Goal: Task Accomplishment & Management: Use online tool/utility

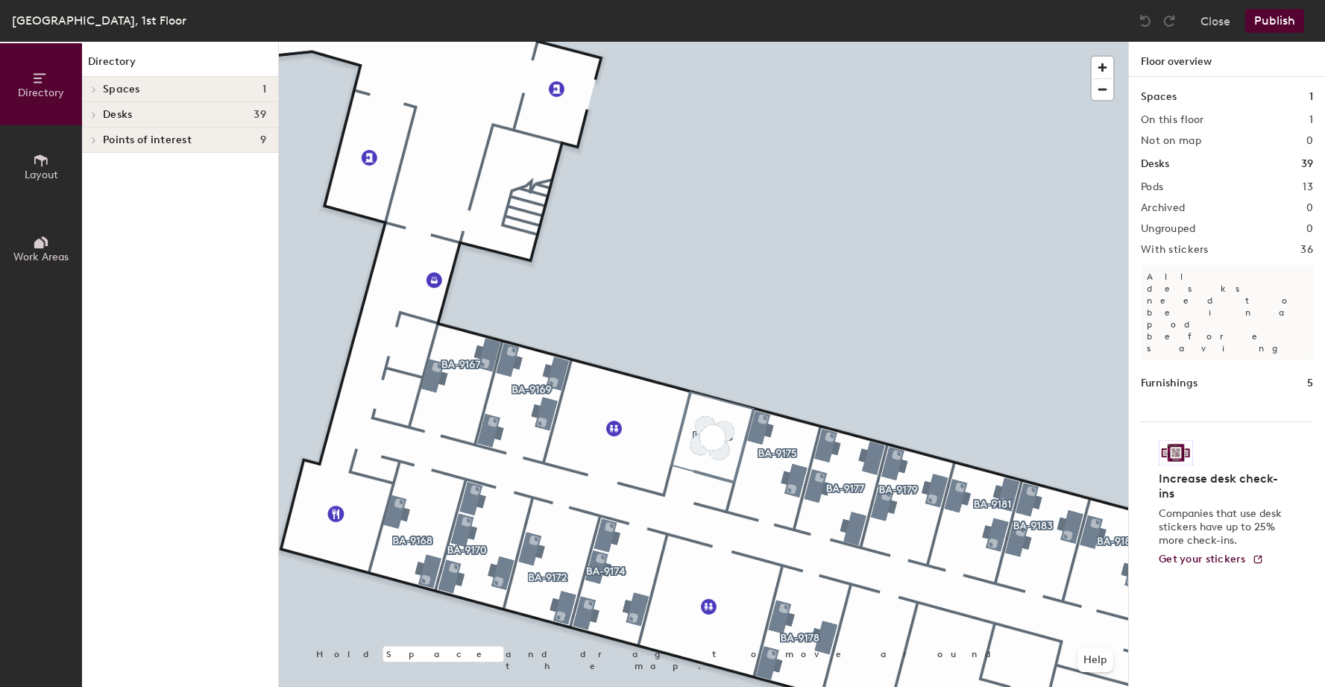
click at [885, 42] on div at bounding box center [704, 42] width 850 height 0
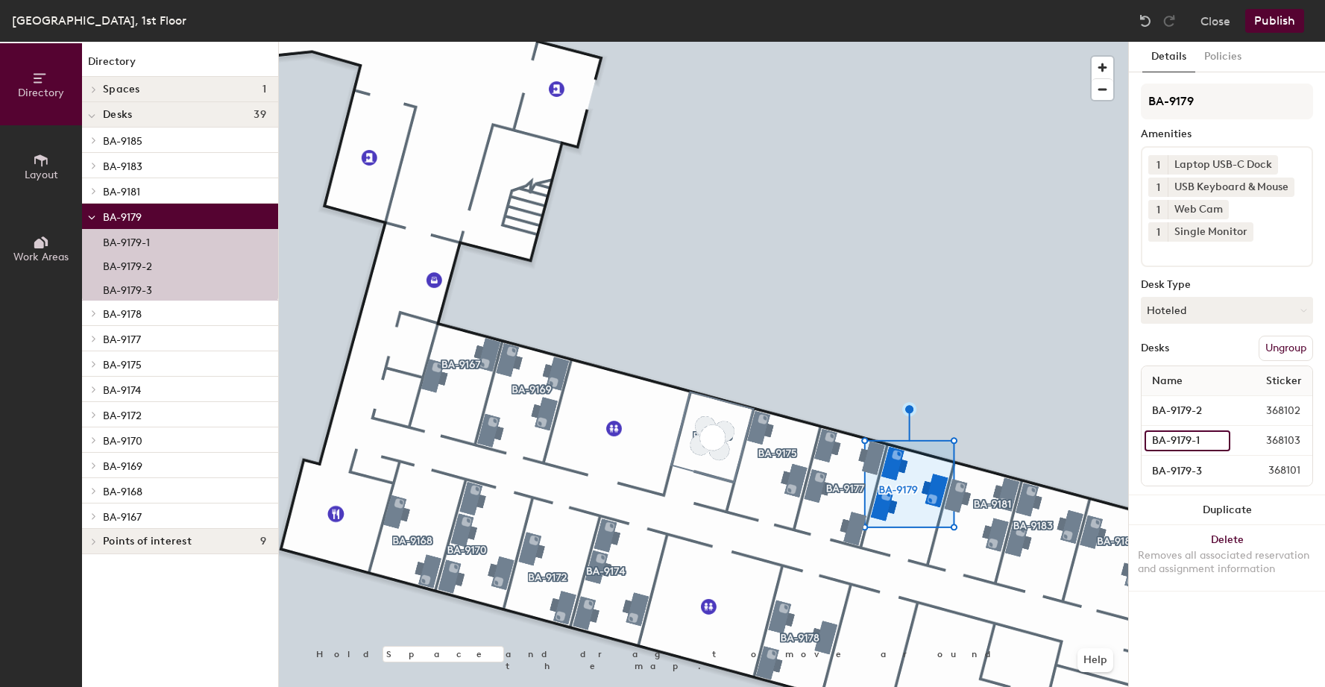
click at [1177, 441] on input "BA-9179-1" at bounding box center [1188, 440] width 86 height 21
click at [1248, 410] on span "368102" at bounding box center [1270, 411] width 79 height 16
click at [1291, 441] on span "368103" at bounding box center [1270, 441] width 79 height 16
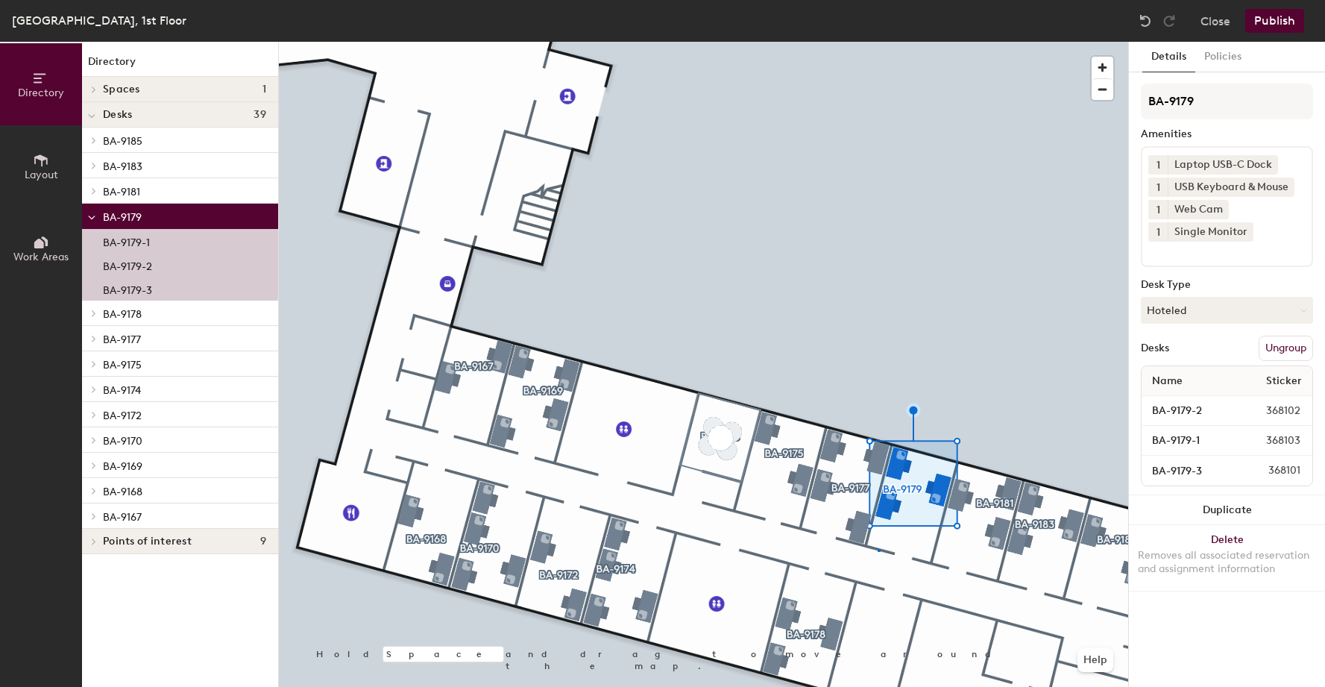
click at [879, 42] on div at bounding box center [704, 42] width 850 height 0
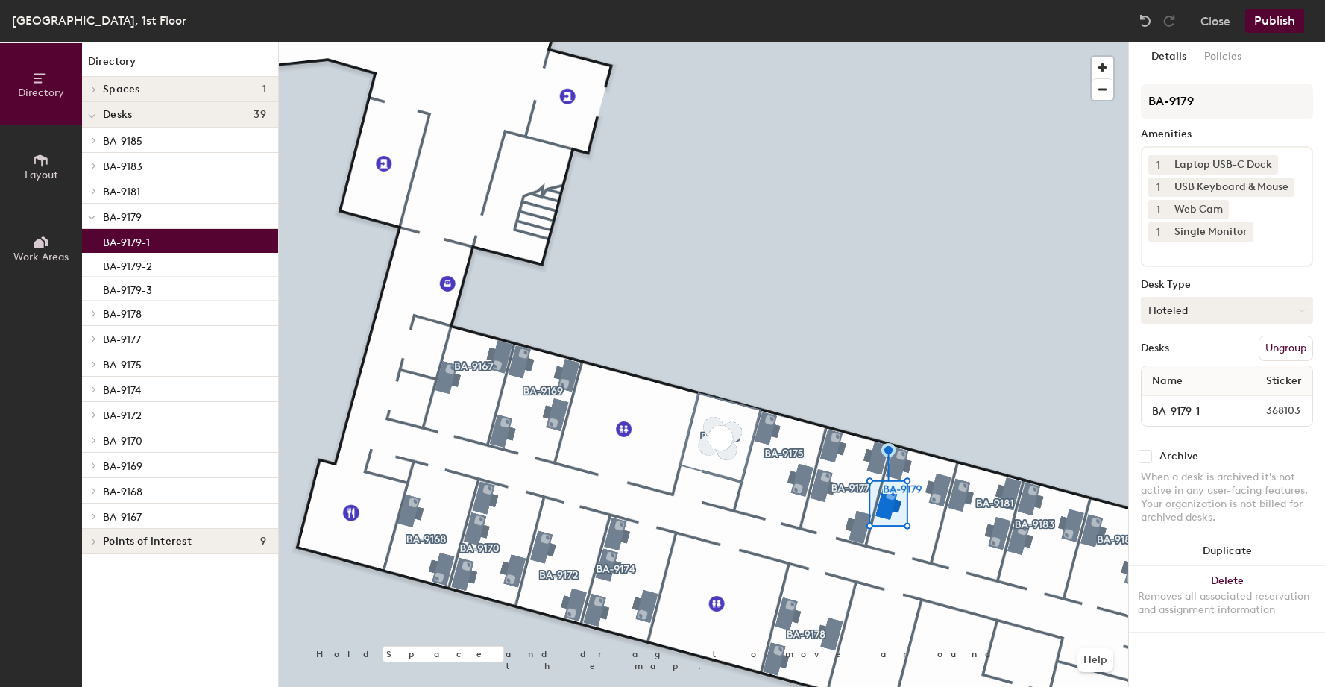
click at [1201, 311] on button "Hoteled" at bounding box center [1227, 310] width 172 height 27
click at [1202, 363] on div "Assigned" at bounding box center [1216, 356] width 149 height 22
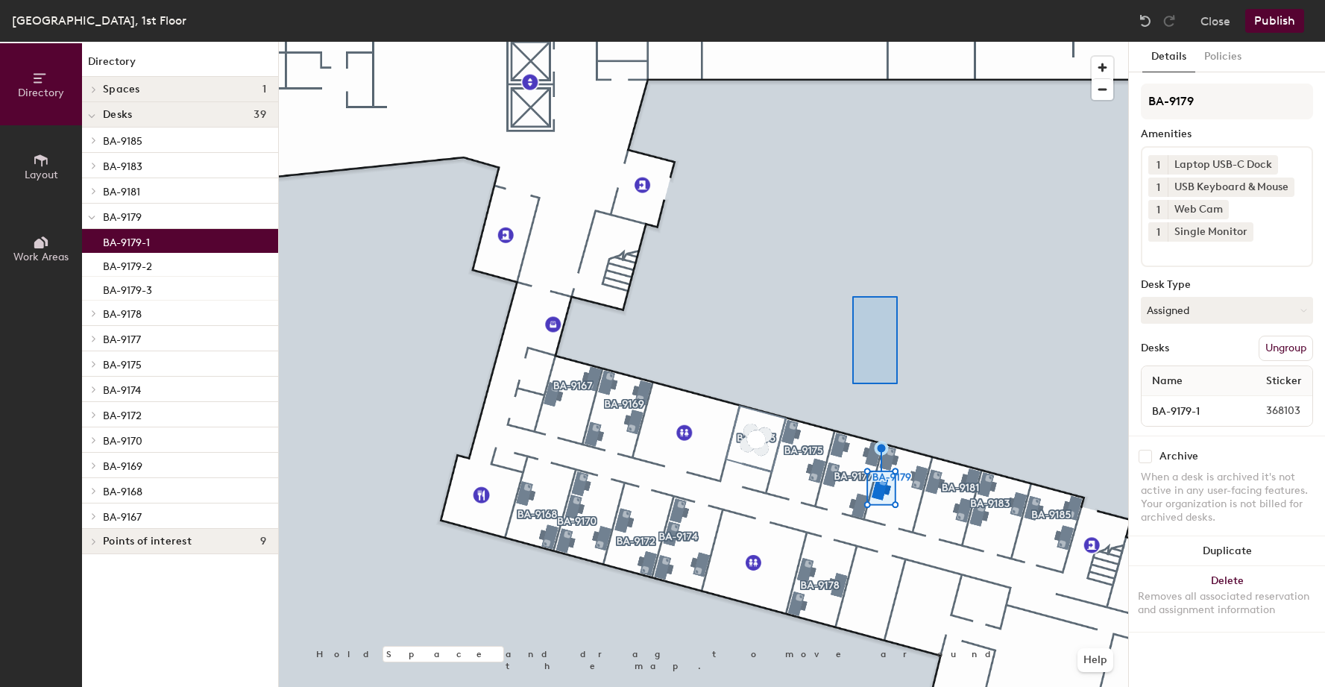
click at [854, 42] on div at bounding box center [704, 42] width 850 height 0
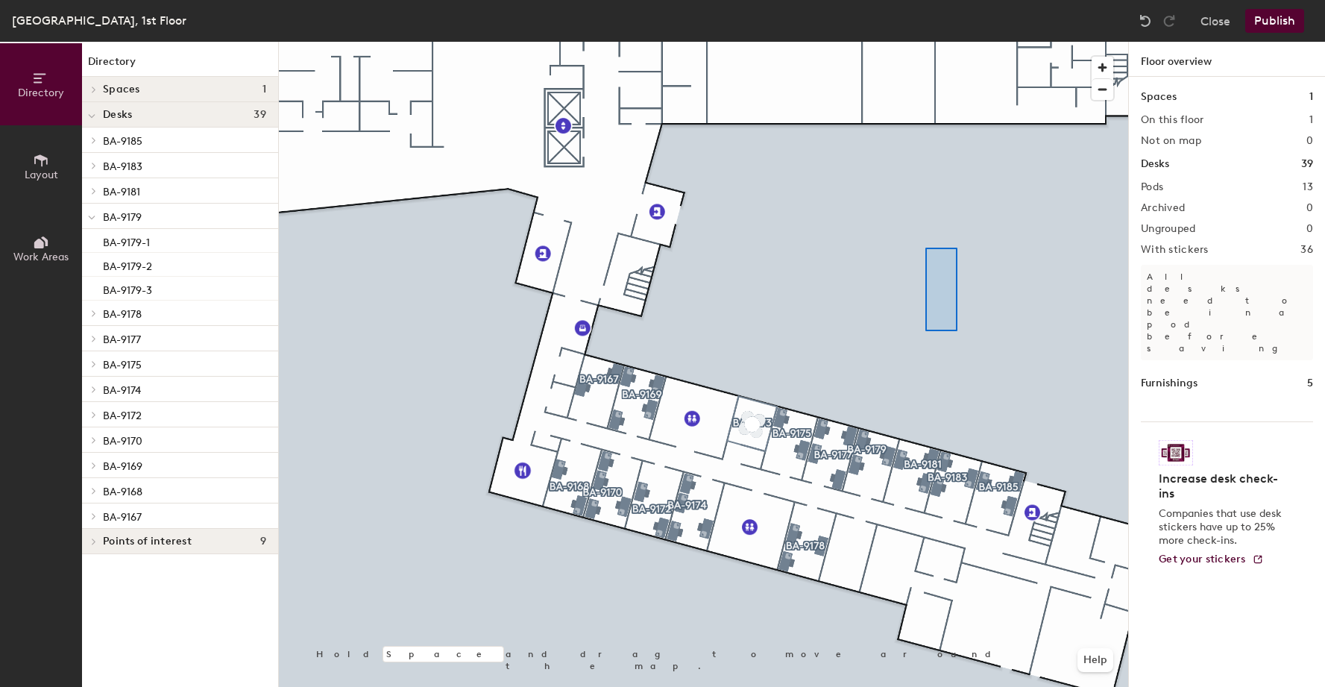
click at [926, 42] on div at bounding box center [704, 42] width 850 height 0
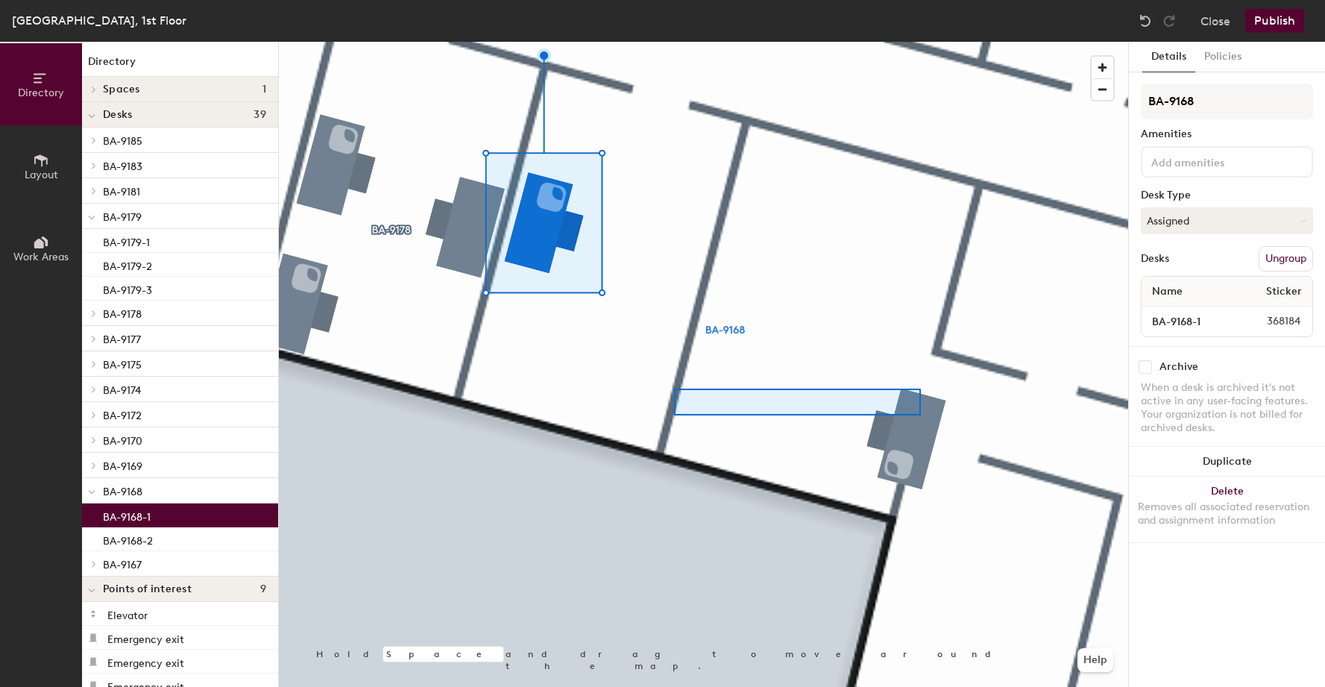
click at [694, 42] on div at bounding box center [704, 42] width 850 height 0
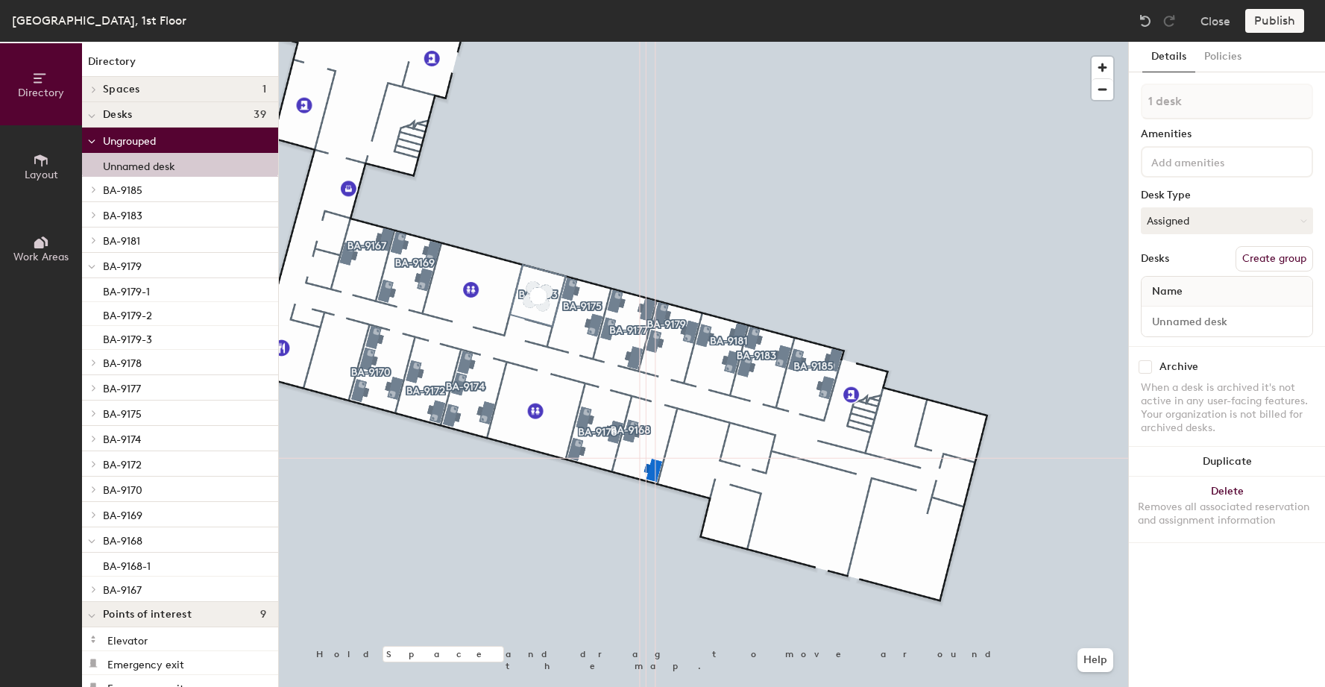
click at [686, 42] on div at bounding box center [704, 42] width 850 height 0
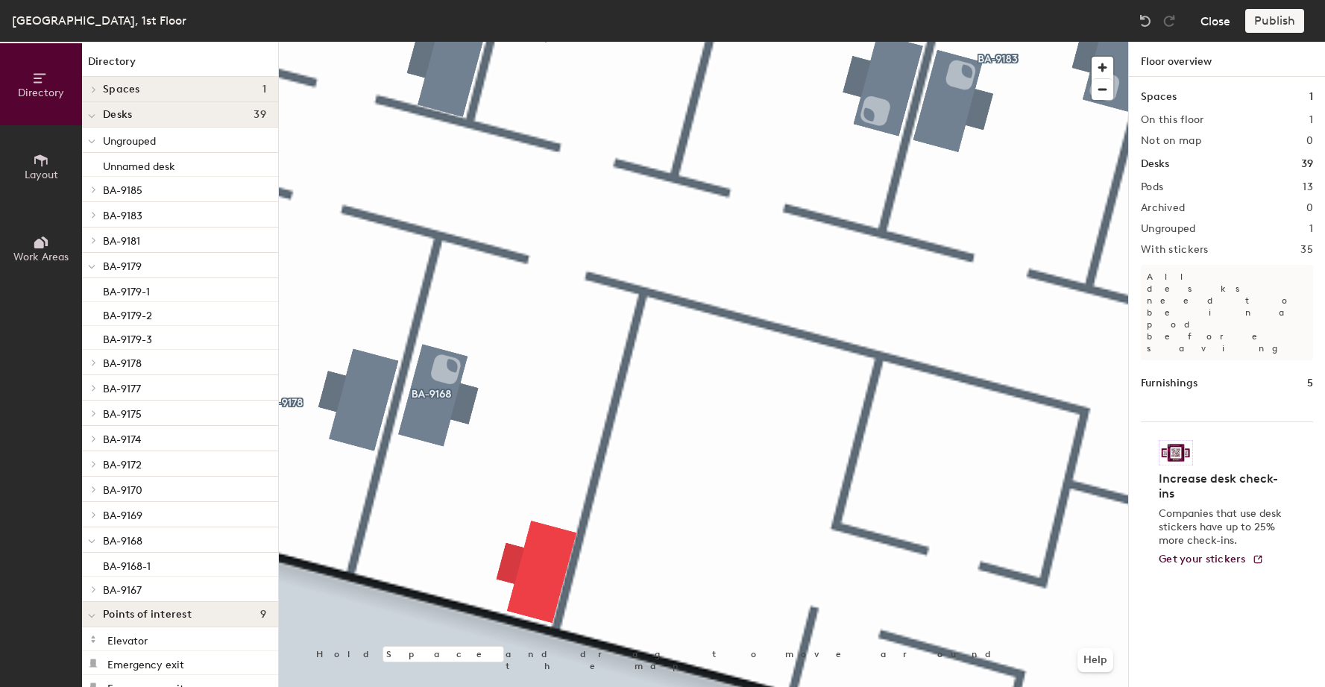
click at [1214, 21] on button "Close" at bounding box center [1216, 21] width 30 height 24
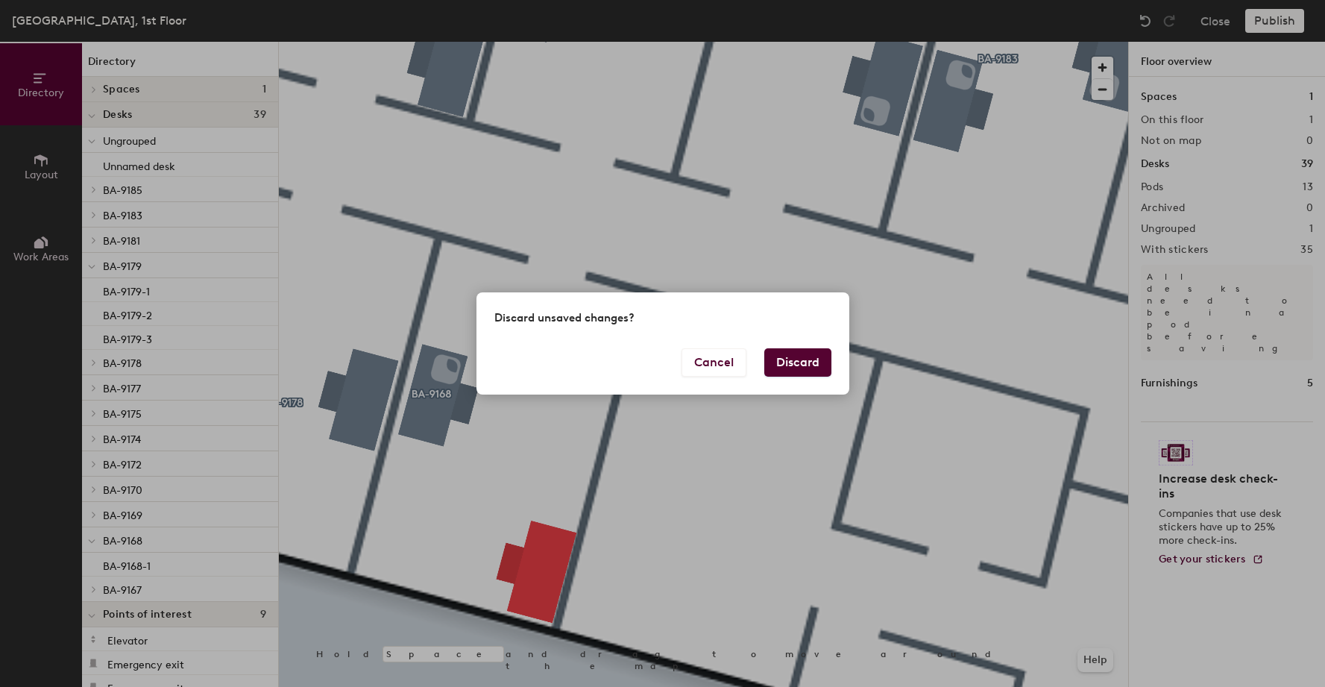
click at [793, 358] on button "Discard" at bounding box center [798, 362] width 67 height 28
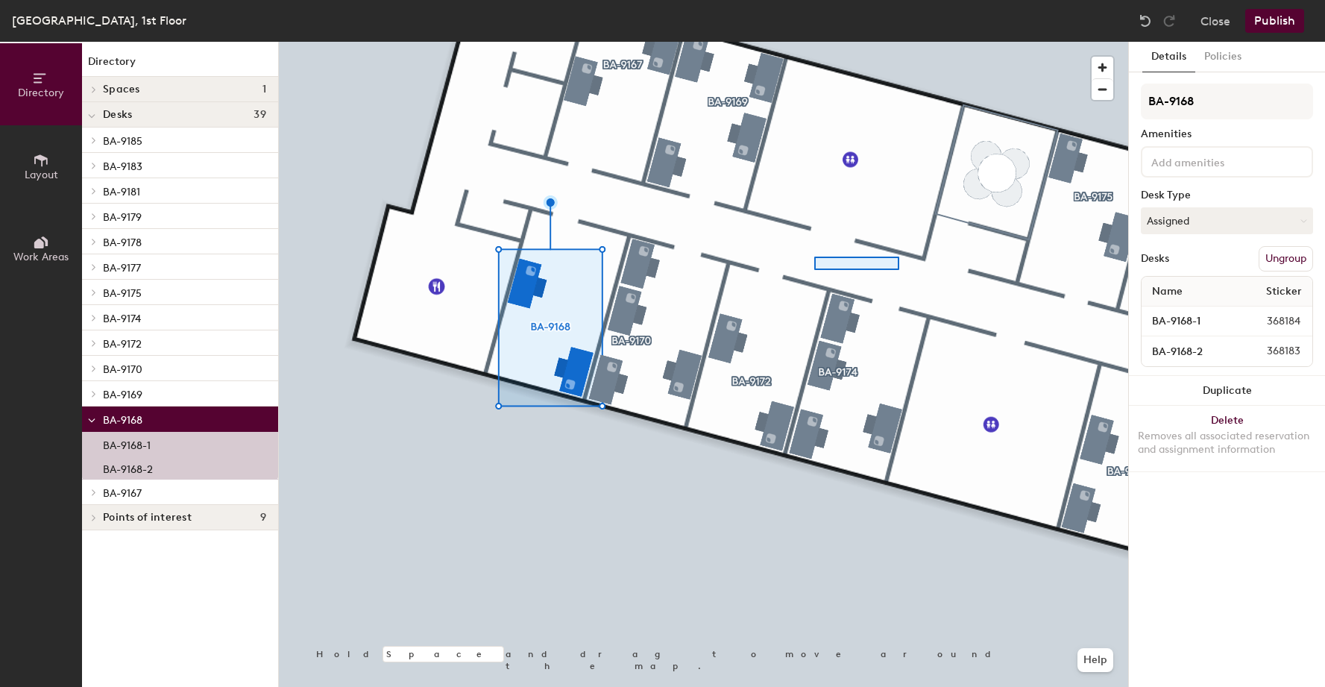
click at [815, 42] on div at bounding box center [704, 42] width 850 height 0
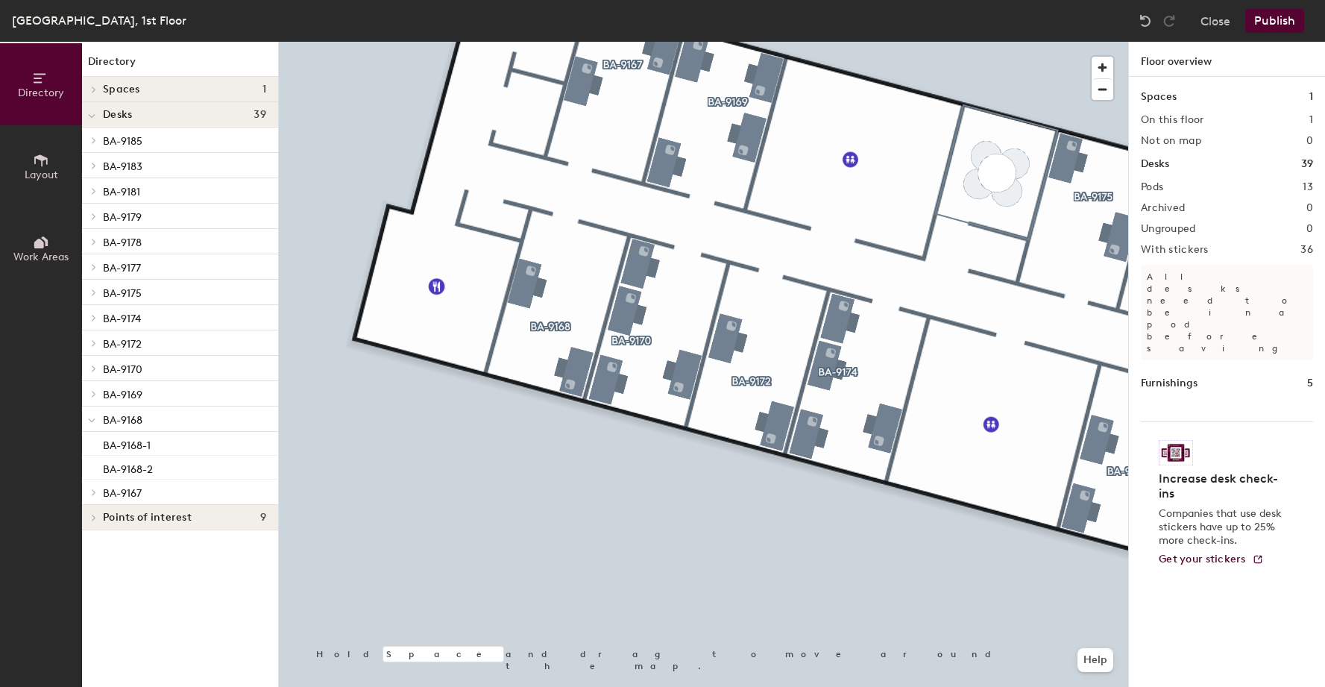
click at [522, 42] on div at bounding box center [704, 42] width 850 height 0
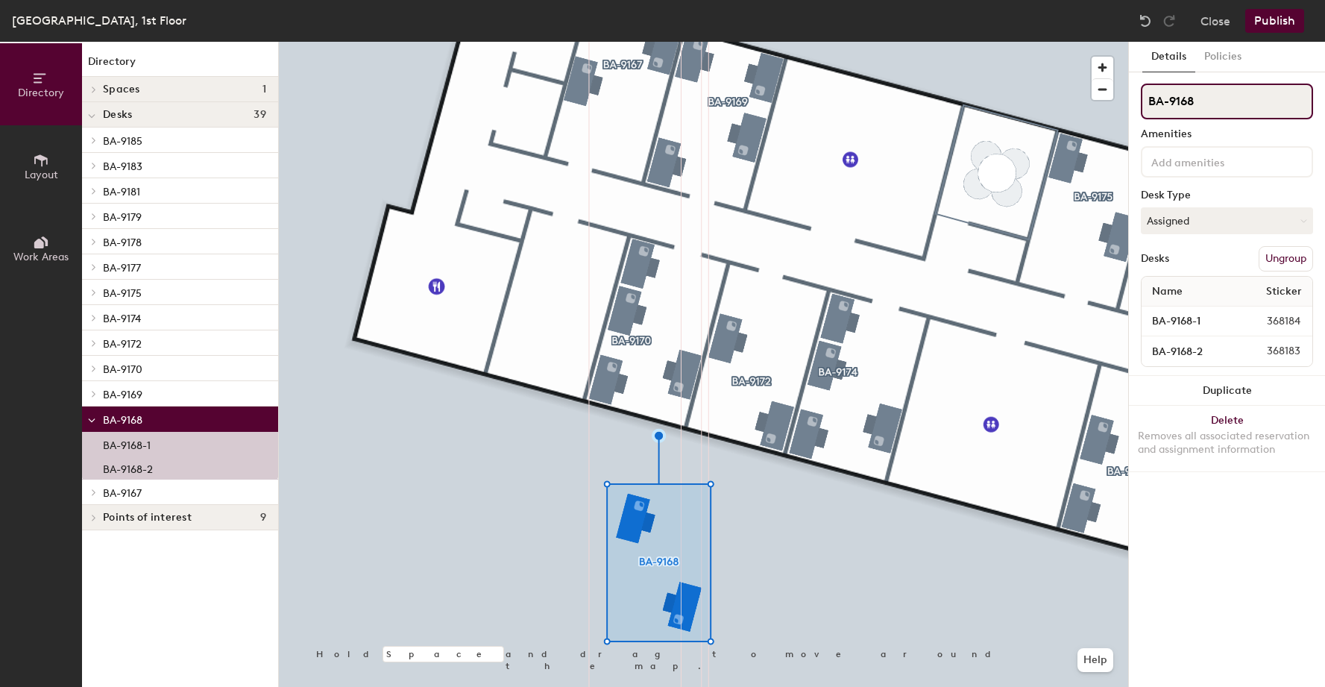
drag, startPoint x: 1183, startPoint y: 106, endPoint x: 1204, endPoint y: 105, distance: 20.9
click at [1204, 105] on input "BA-9168" at bounding box center [1227, 102] width 172 height 36
type input "BA-9180"
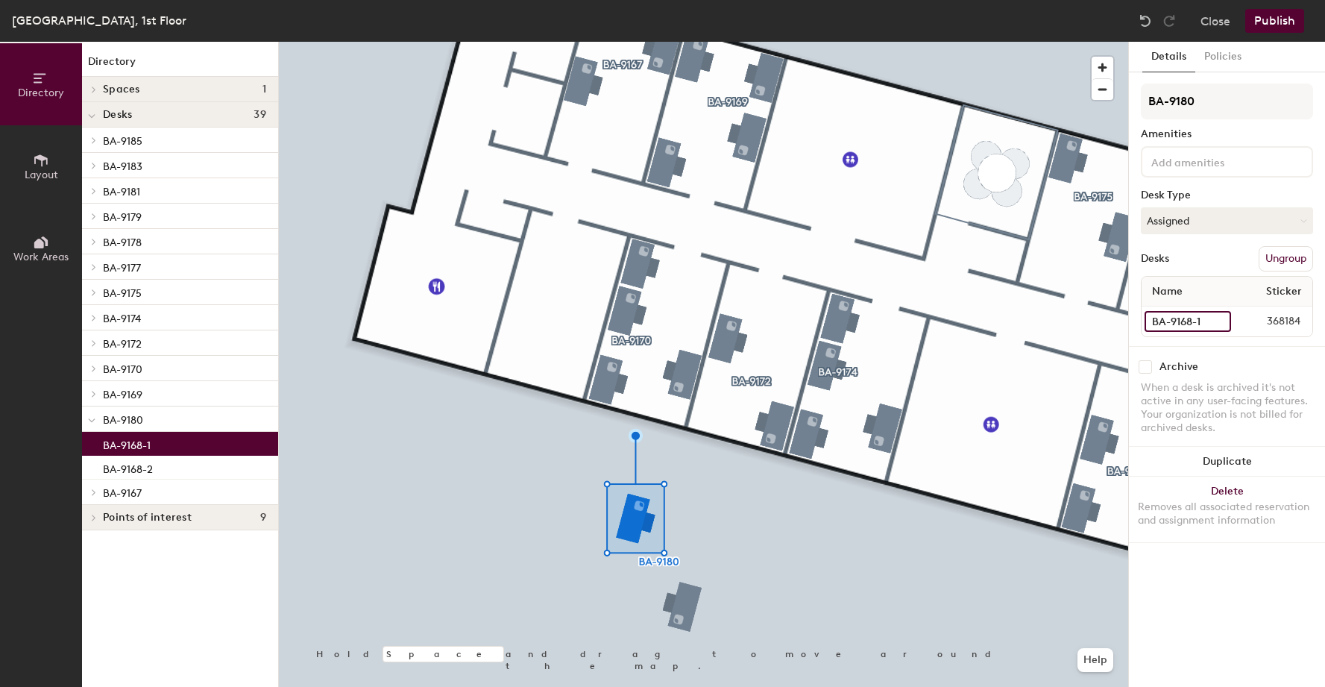
click at [1182, 319] on input "BA-9168-1" at bounding box center [1188, 321] width 87 height 21
click at [1186, 322] on input "BA-9168-1" at bounding box center [1188, 321] width 87 height 21
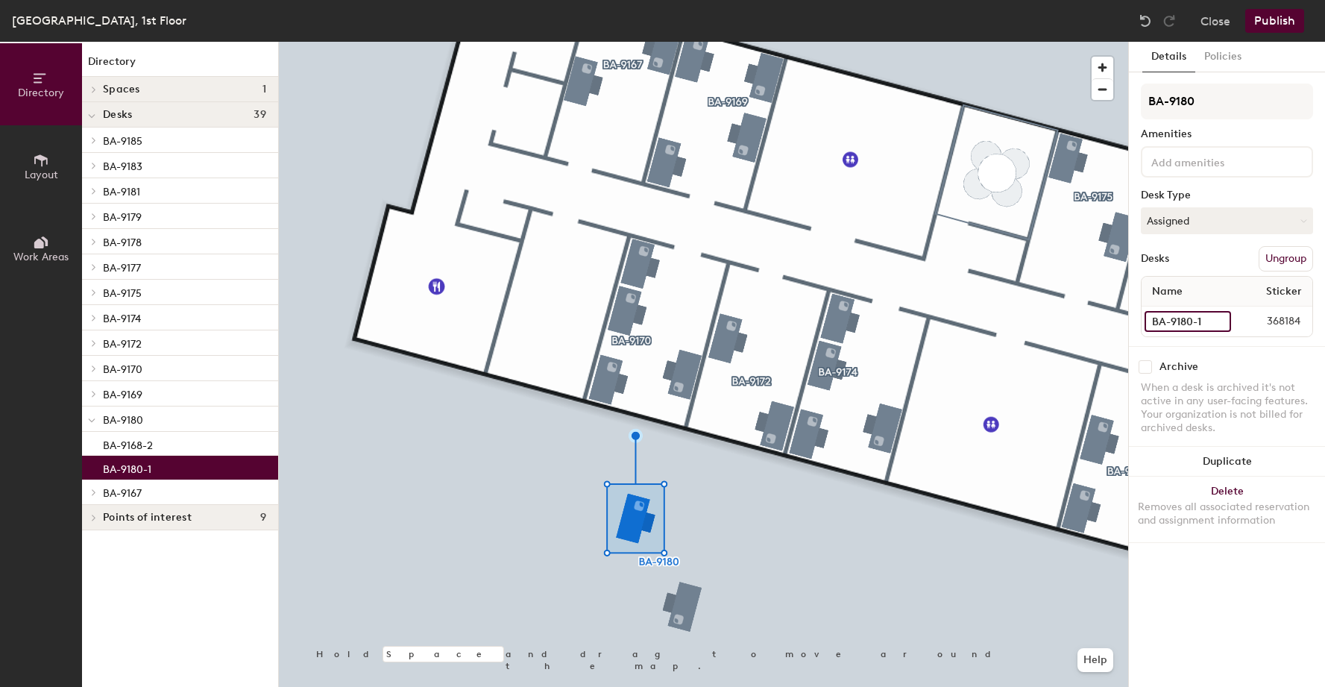
type input "BA-9180-1"
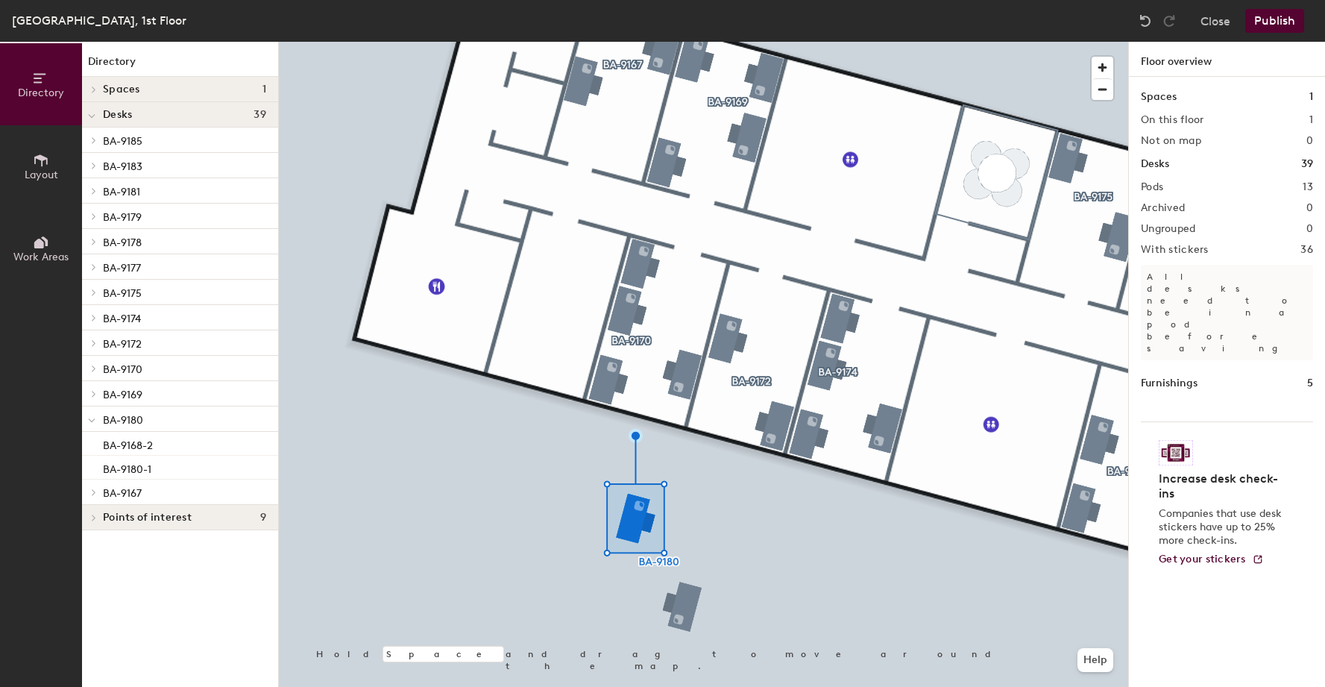
click at [678, 42] on div at bounding box center [704, 42] width 850 height 0
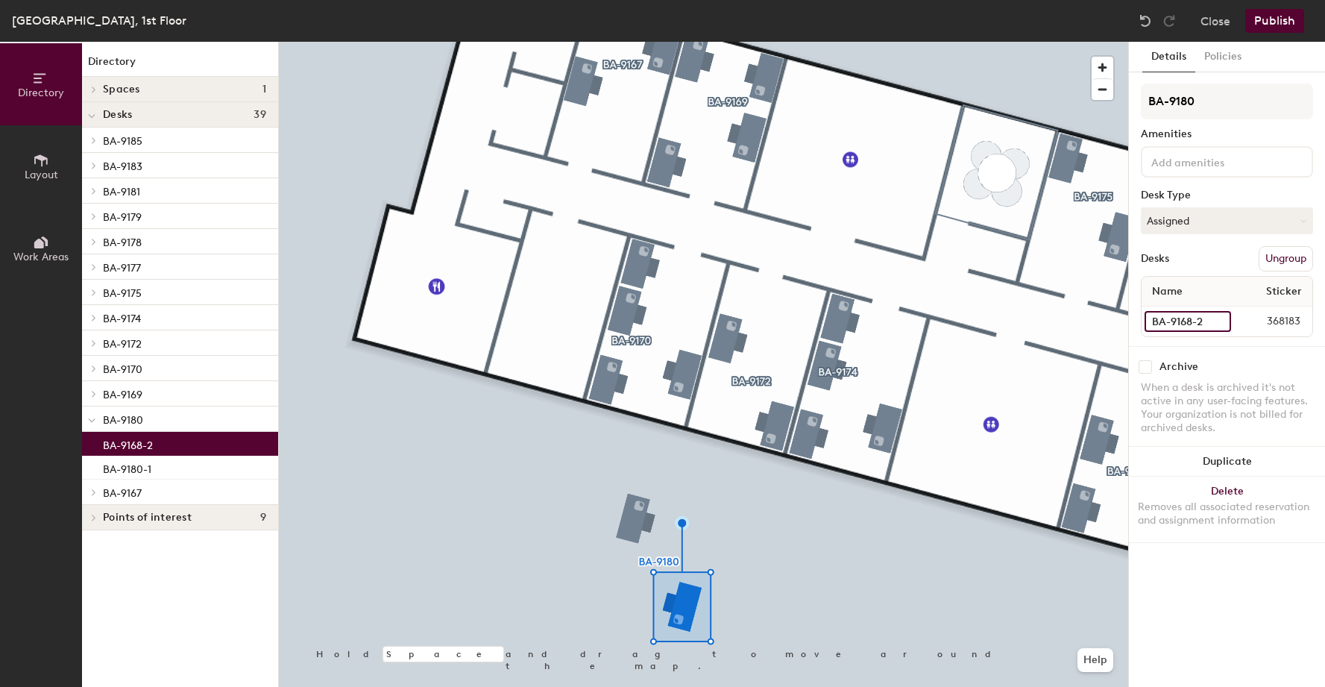
click at [1181, 321] on input "BA-9168-2" at bounding box center [1188, 321] width 87 height 21
click at [1186, 321] on input "BA-9168-2" at bounding box center [1188, 321] width 87 height 21
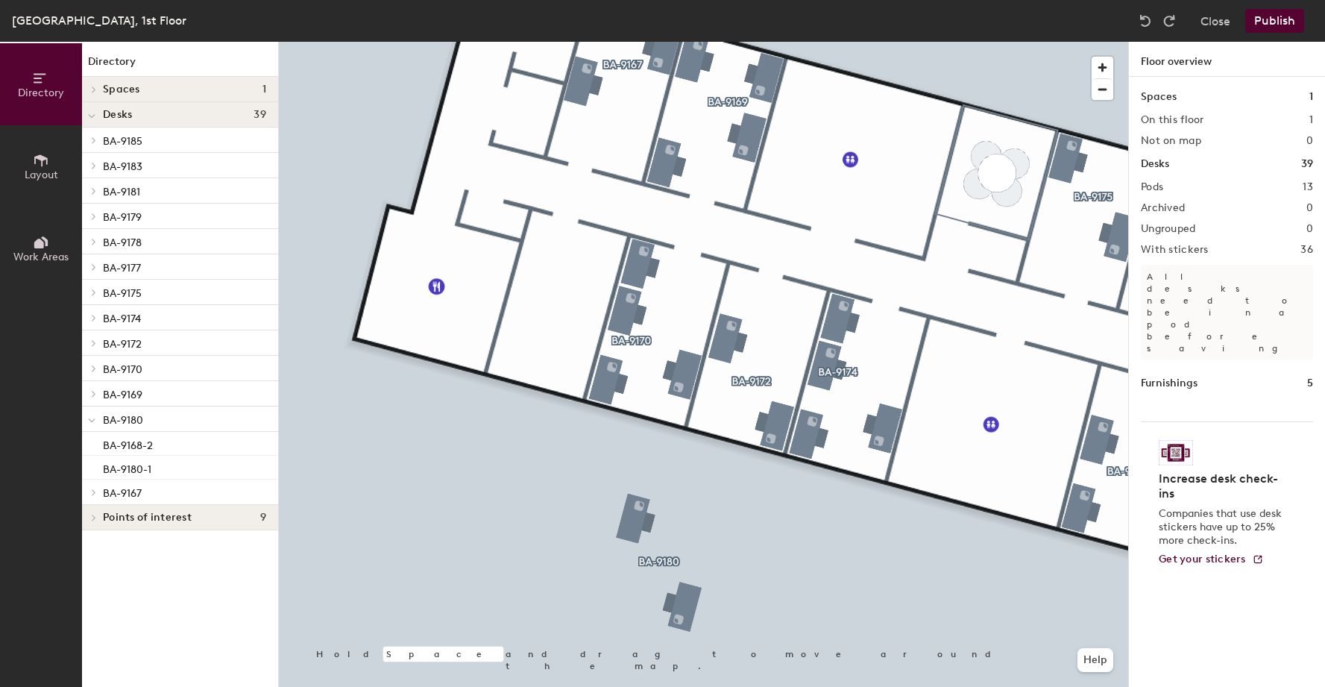
click at [676, 42] on div at bounding box center [704, 42] width 850 height 0
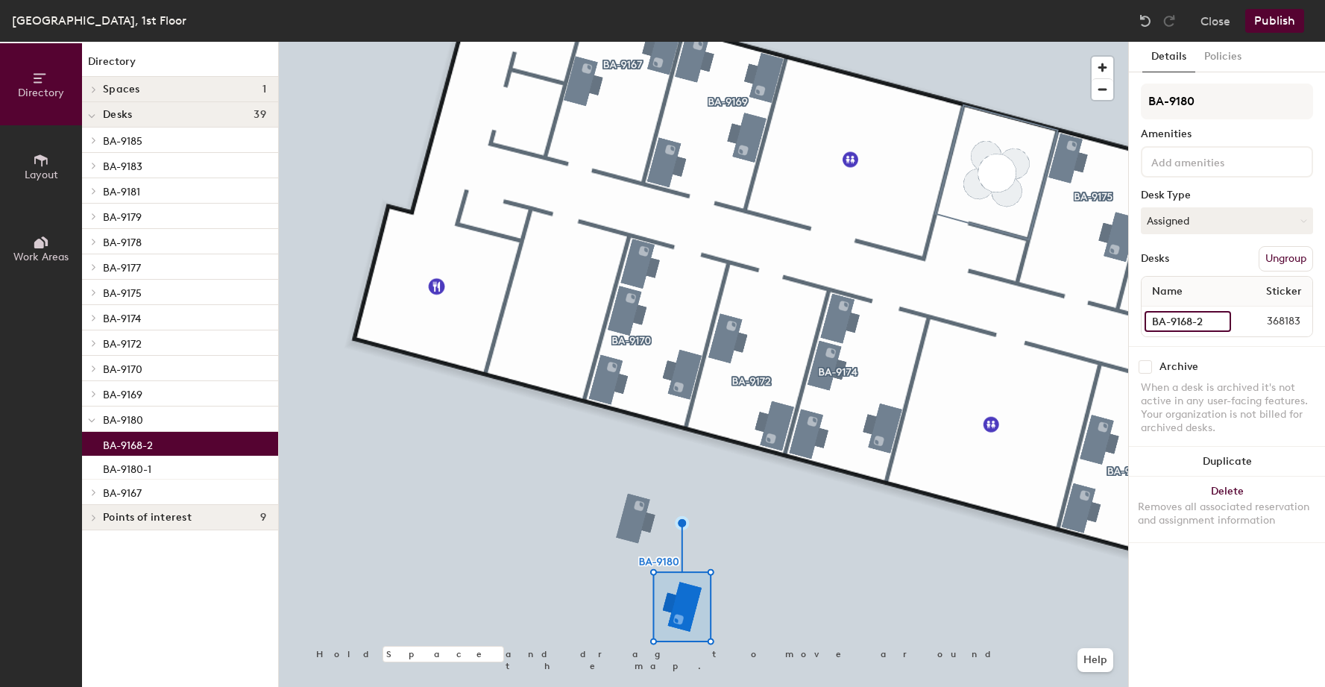
click at [1186, 320] on input "BA-9168-2" at bounding box center [1188, 321] width 87 height 21
click at [1192, 322] on input "BA-9168-2" at bounding box center [1188, 321] width 87 height 21
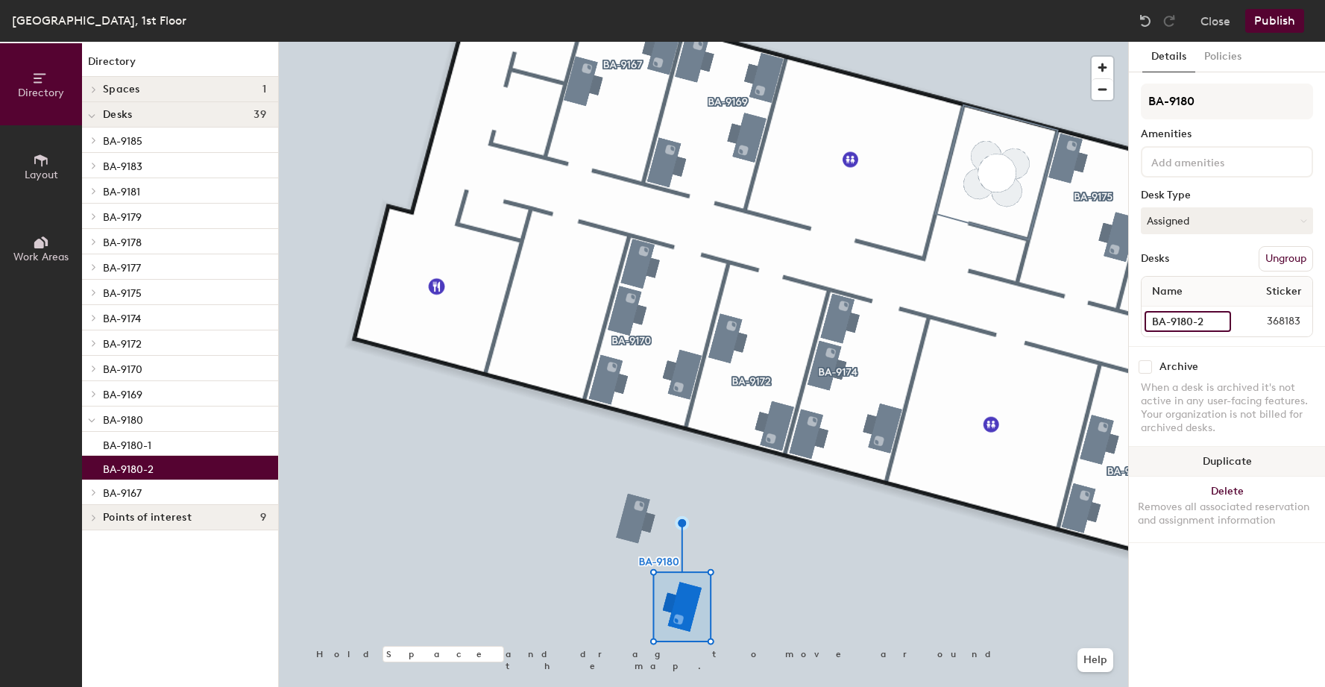
type input "BA-9180-2"
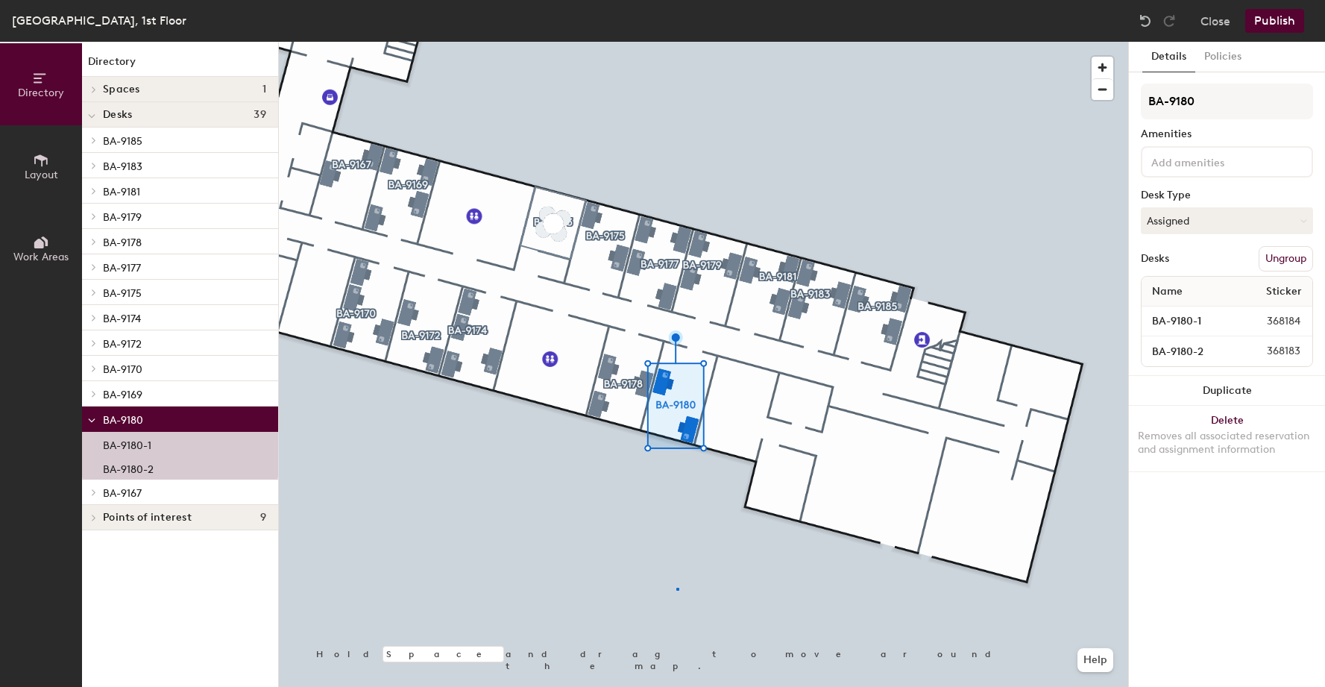
click at [677, 42] on div at bounding box center [704, 42] width 850 height 0
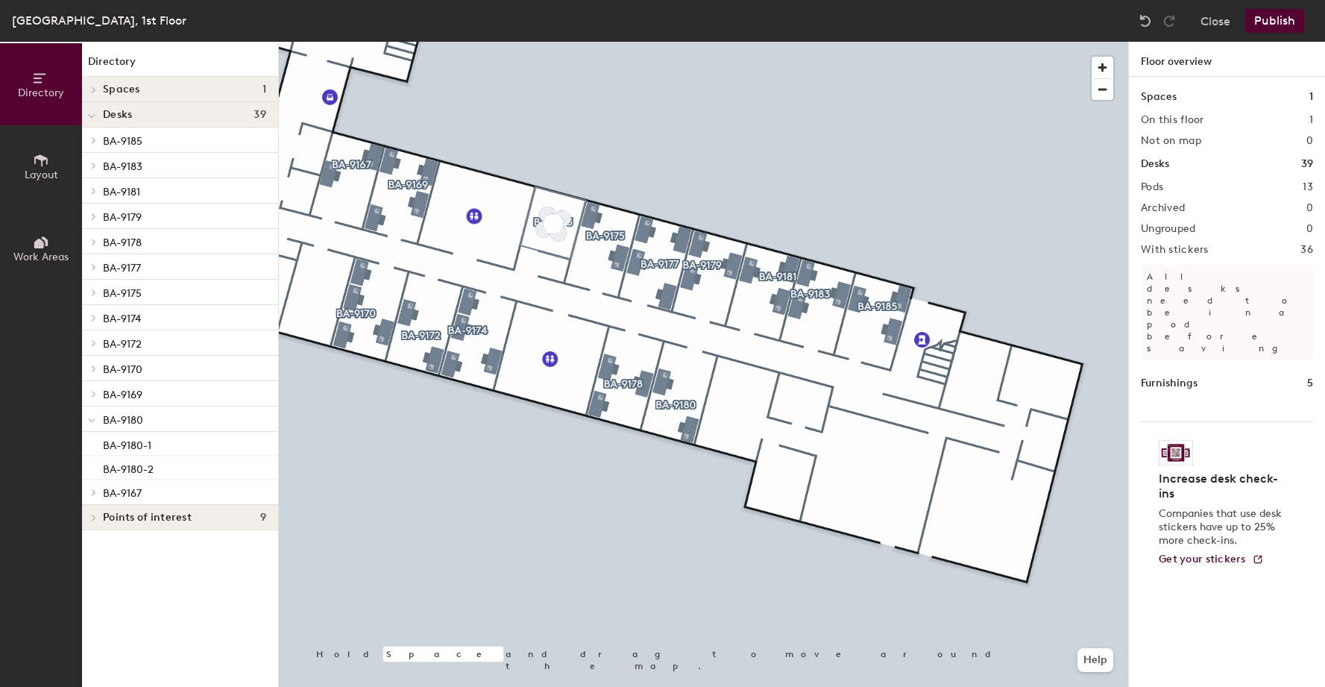
click at [313, 42] on div at bounding box center [704, 42] width 850 height 0
click at [1281, 13] on button "Publish" at bounding box center [1275, 21] width 59 height 24
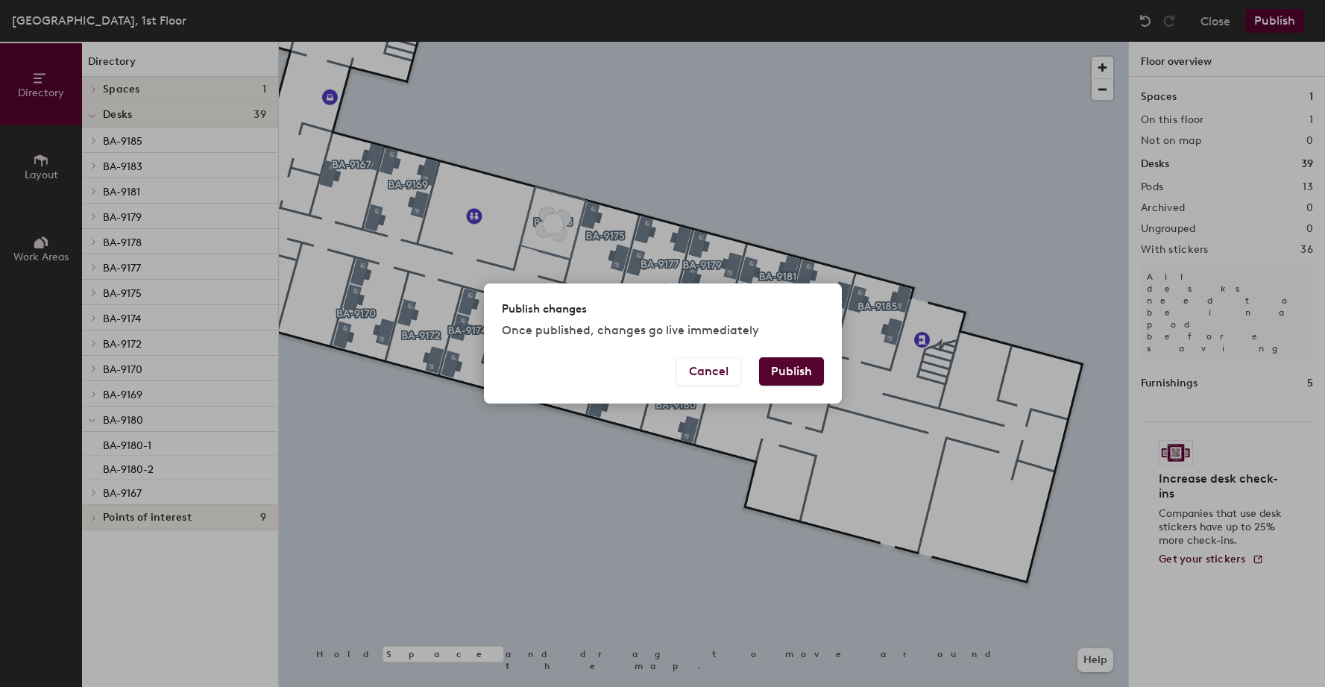
click at [769, 367] on button "Publish" at bounding box center [791, 371] width 65 height 28
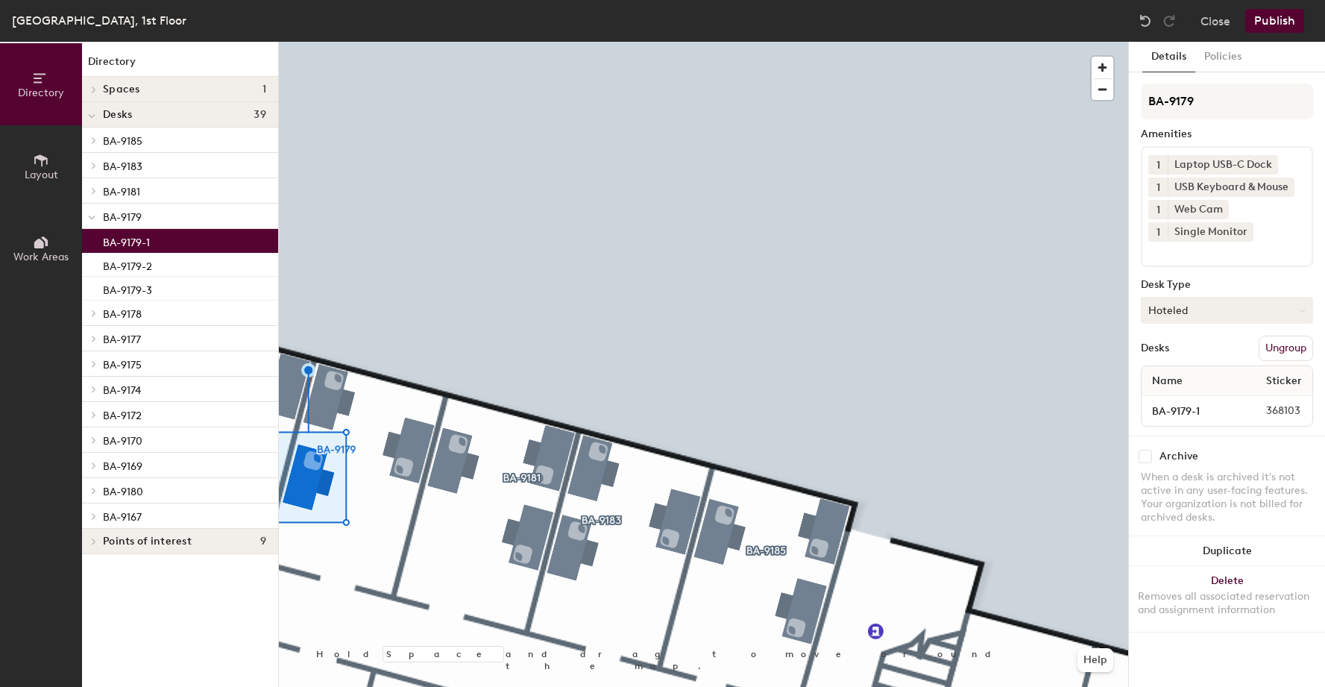
click at [1186, 315] on button "Hoteled" at bounding box center [1227, 310] width 172 height 27
click at [1170, 358] on div "Assigned" at bounding box center [1216, 356] width 149 height 22
click at [1271, 31] on button "Publish" at bounding box center [1275, 21] width 59 height 24
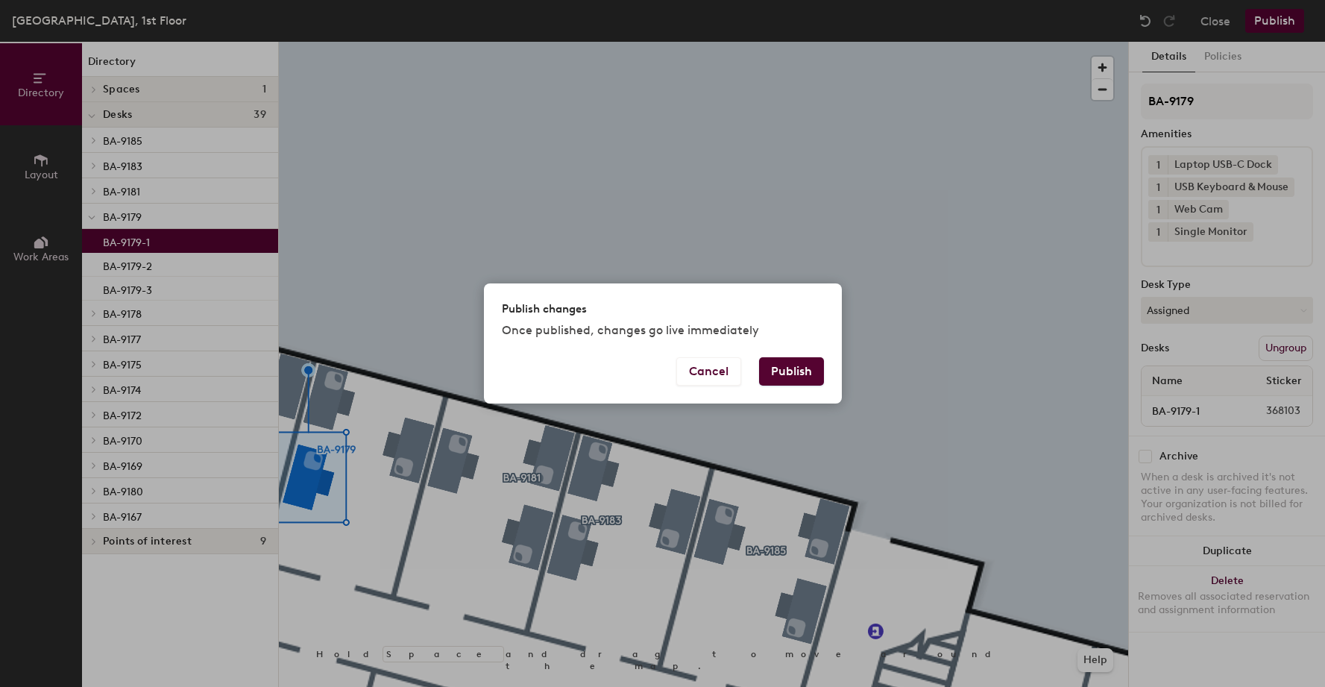
click at [779, 378] on button "Publish" at bounding box center [791, 371] width 65 height 28
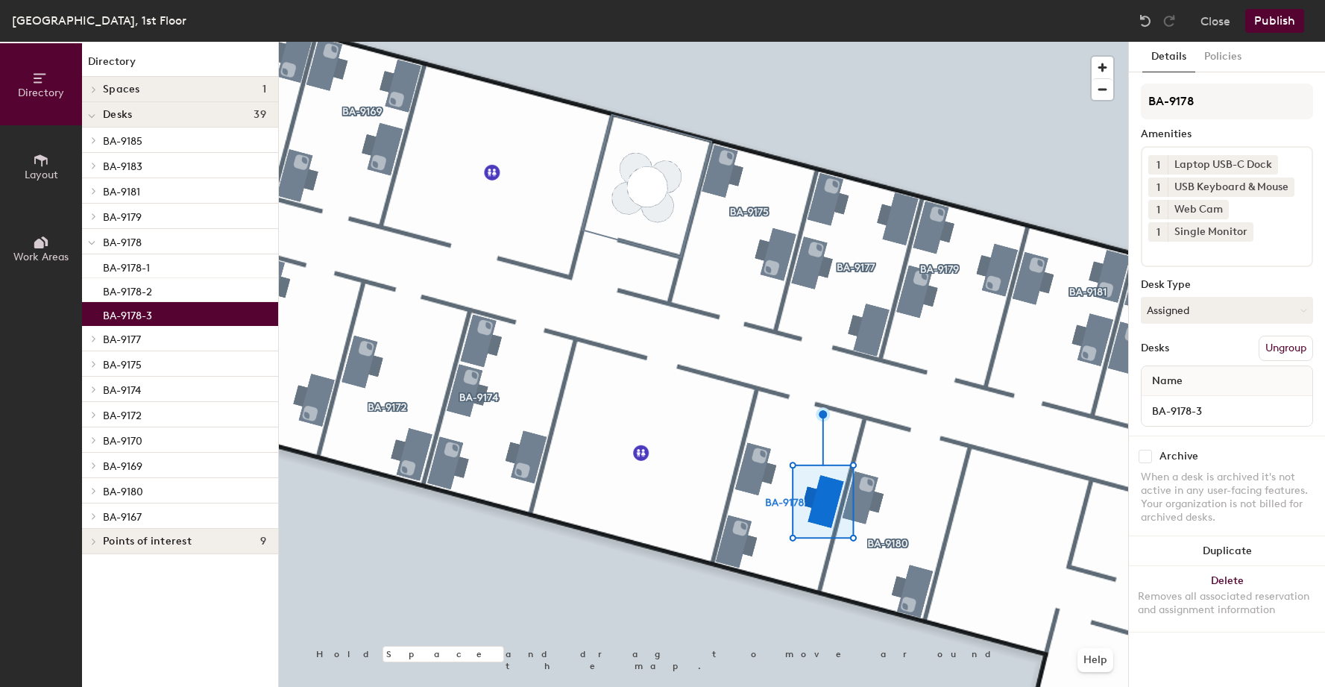
click at [1273, 25] on button "Publish" at bounding box center [1275, 21] width 59 height 24
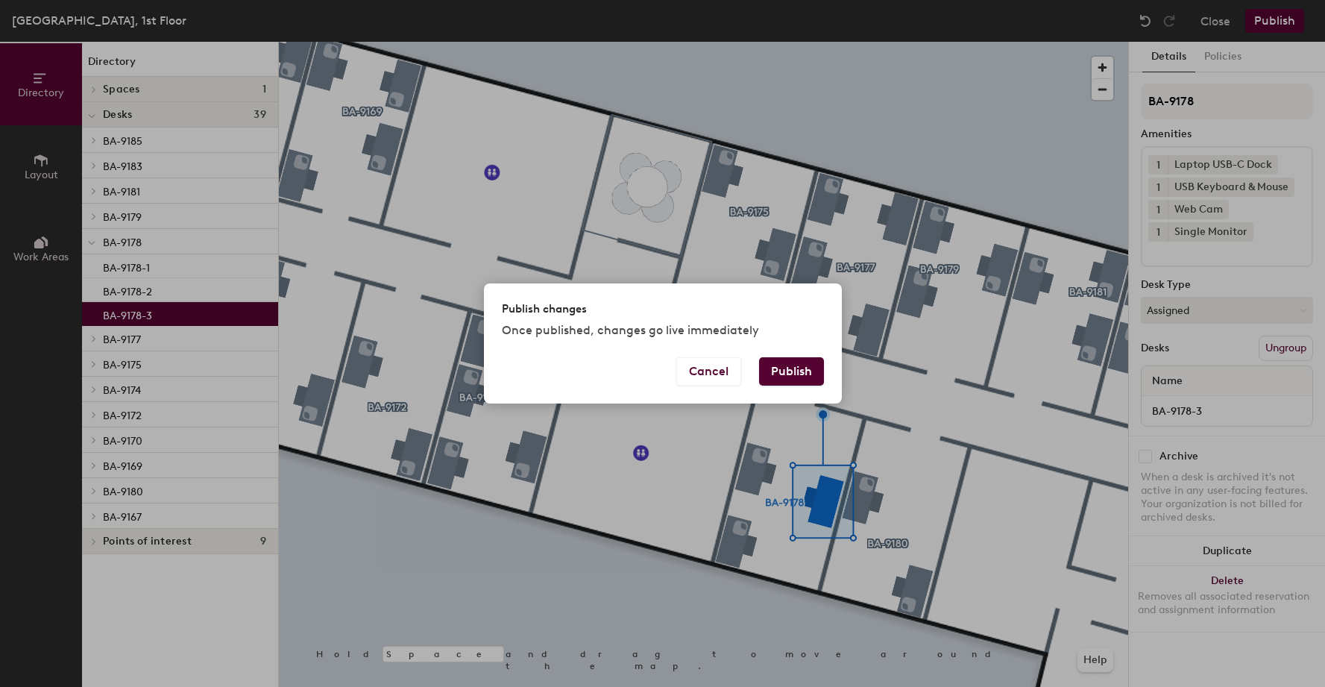
click at [794, 372] on button "Publish" at bounding box center [791, 371] width 65 height 28
